Goal: Find specific page/section: Find specific page/section

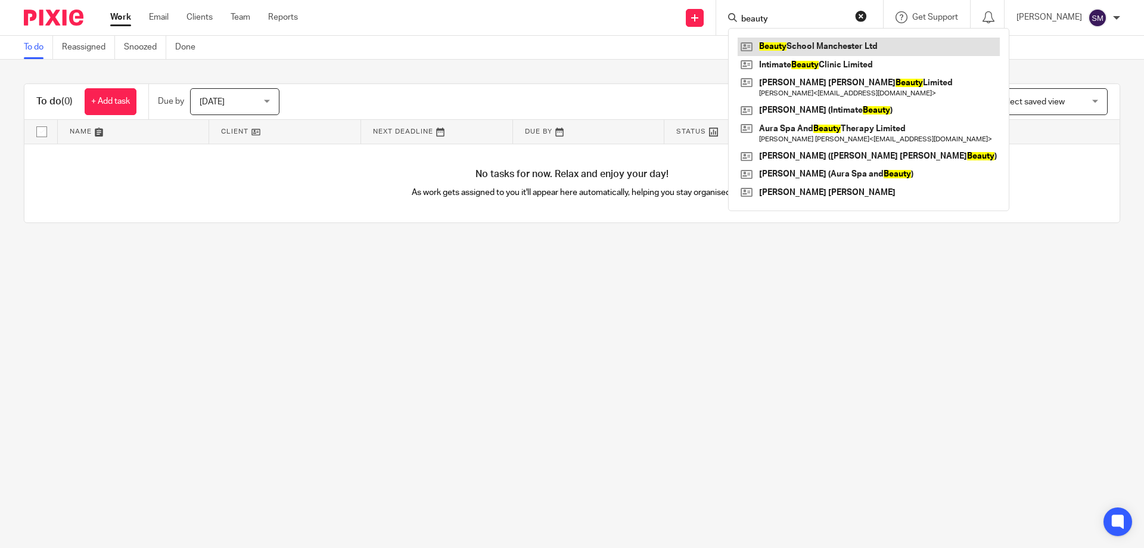
type input "beauty"
click at [811, 40] on link at bounding box center [869, 47] width 262 height 18
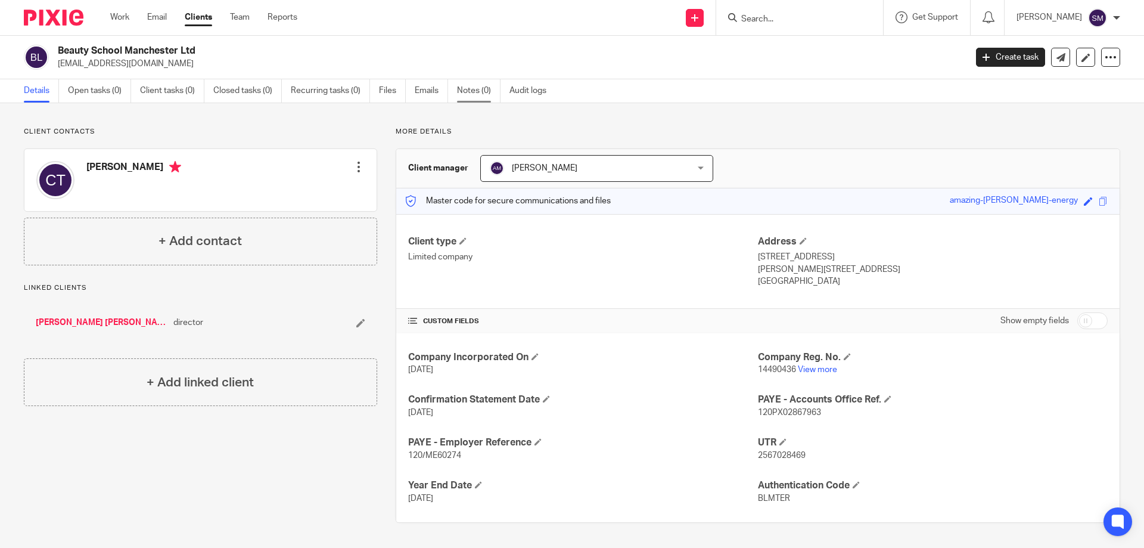
click at [466, 96] on link "Notes (0)" at bounding box center [478, 90] width 43 height 23
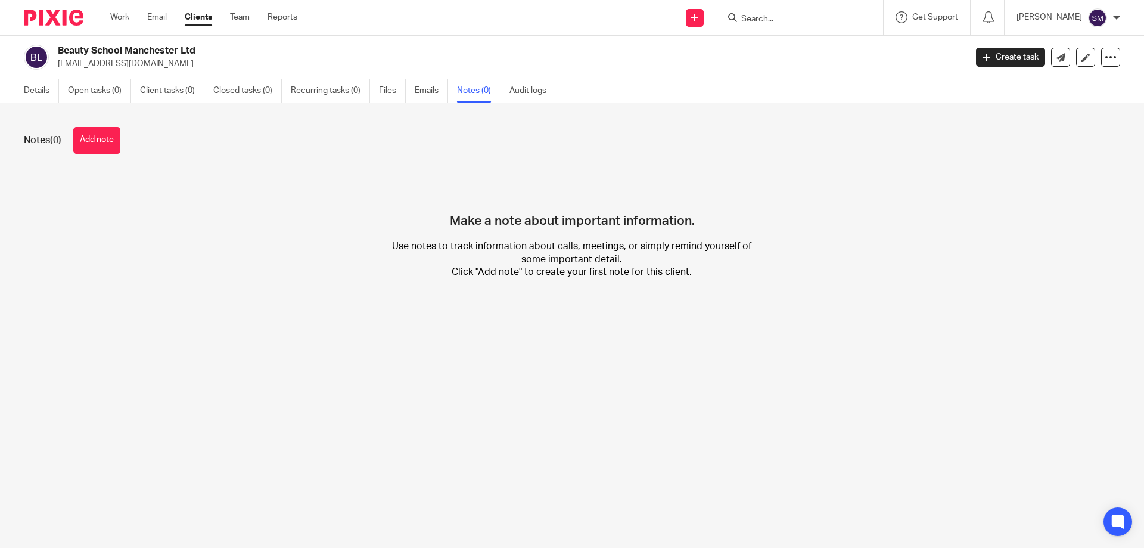
click at [11, 84] on div "Details Open tasks (0) Client tasks (0) Closed tasks (0) Recurring tasks (0) Fi…" at bounding box center [288, 90] width 576 height 23
click at [19, 89] on div "Details Open tasks (0) Client tasks (0) Closed tasks (0) Recurring tasks (0) Fi…" at bounding box center [288, 90] width 576 height 23
click at [26, 89] on link "Details" at bounding box center [41, 90] width 35 height 23
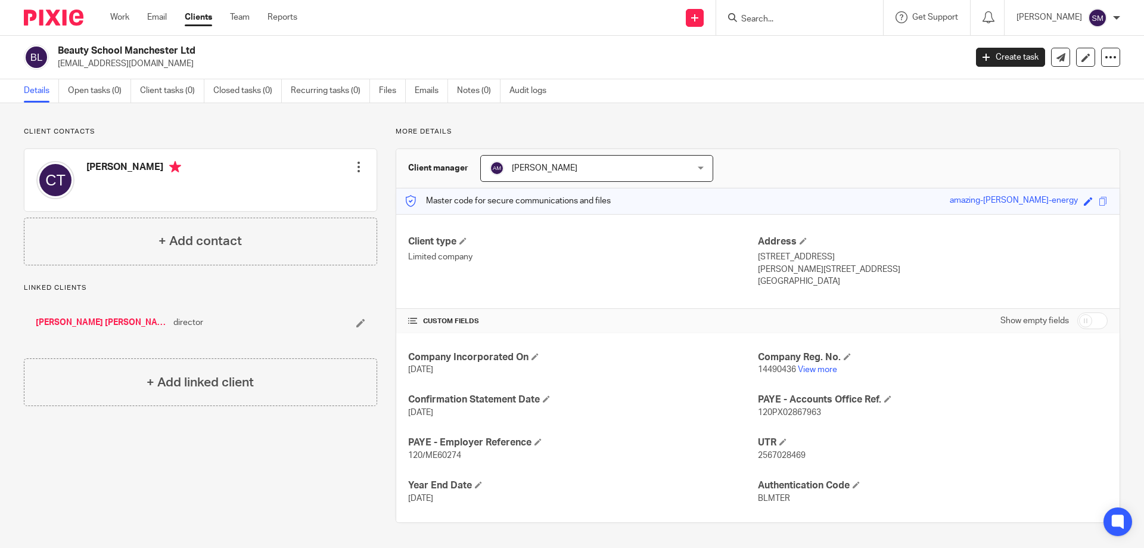
click at [93, 324] on link "[PERSON_NAME] [PERSON_NAME]" at bounding box center [102, 322] width 132 height 12
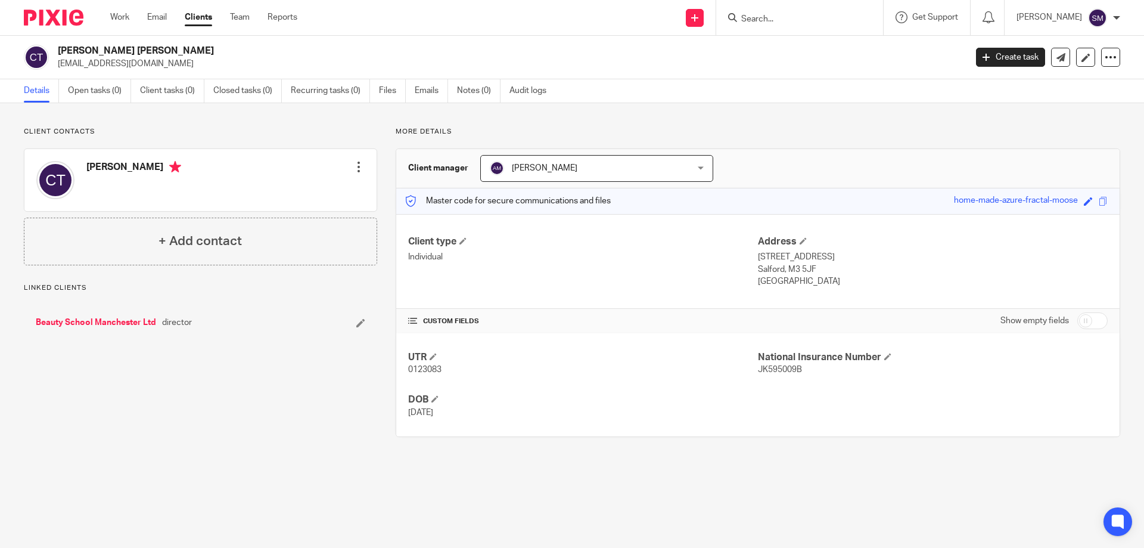
click at [97, 319] on link "Beauty School Manchester Ltd" at bounding box center [96, 322] width 120 height 12
